Goal: Information Seeking & Learning: Find specific fact

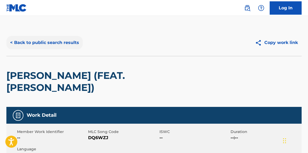
click at [56, 45] on button "< Back to public search results" at bounding box center [44, 42] width 76 height 13
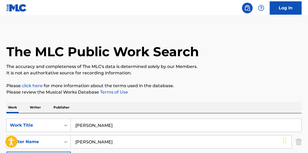
scroll to position [106, 0]
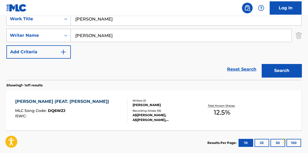
drag, startPoint x: 124, startPoint y: 18, endPoint x: 35, endPoint y: 28, distance: 89.7
click at [35, 28] on div "SearchWithCriteriafe5ef968-577a-4b0d-afca-31d71dcd353a Work Title [PERSON_NAME]…" at bounding box center [153, 35] width 295 height 46
paste input "Trunks"
type input "Trunks"
drag, startPoint x: 84, startPoint y: 88, endPoint x: 88, endPoint y: 81, distance: 8.6
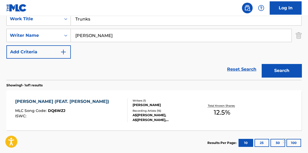
click at [85, 87] on div "Showing 1 - 1 of 1 results [PERSON_NAME] (FEAT. [PERSON_NAME]) MLC Song Code : …" at bounding box center [153, 117] width 295 height 75
drag, startPoint x: 122, startPoint y: 39, endPoint x: 26, endPoint y: 48, distance: 96.4
click at [26, 48] on div "SearchWithCriteriafe5ef968-577a-4b0d-afca-31d71dcd353a Work Title Trunks Search…" at bounding box center [153, 35] width 295 height 46
click at [261, 64] on button "Search" at bounding box center [281, 70] width 40 height 13
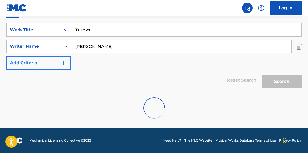
scroll to position [78, 0]
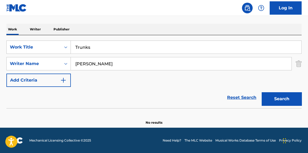
drag, startPoint x: 109, startPoint y: 57, endPoint x: 36, endPoint y: 54, distance: 73.5
click at [37, 54] on div "SearchWithCriteriafe5ef968-577a-4b0d-afca-31d71dcd353a Work Title Trunks Search…" at bounding box center [153, 63] width 295 height 46
type input "[PERSON_NAME]"
click at [261, 92] on button "Search" at bounding box center [281, 98] width 40 height 13
